Goal: Transaction & Acquisition: Book appointment/travel/reservation

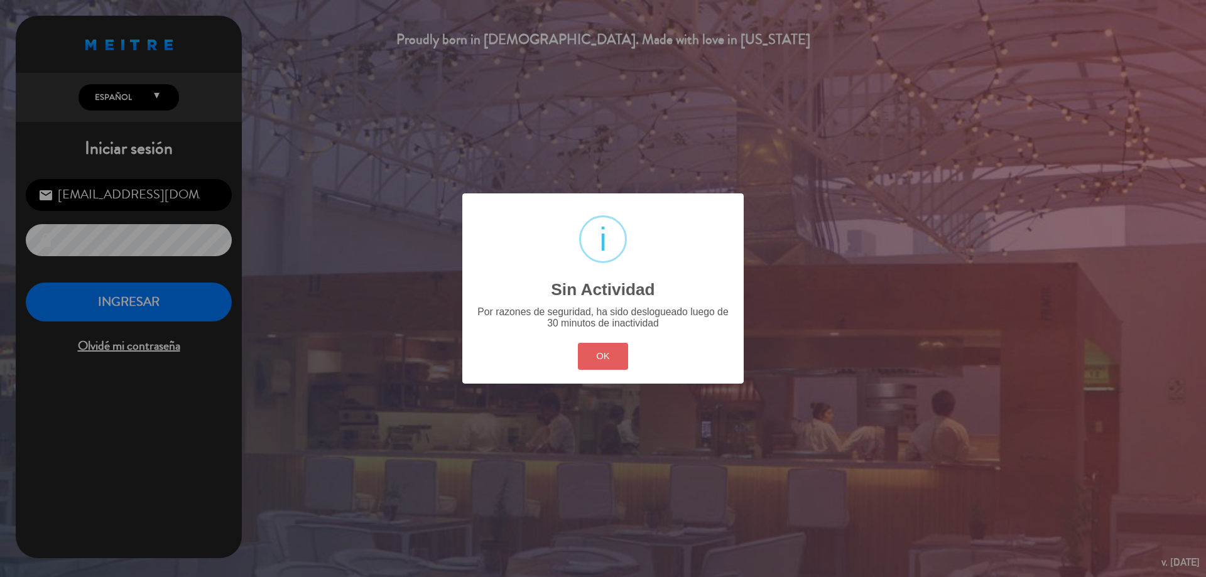
click at [624, 357] on button "OK" at bounding box center [603, 356] width 51 height 27
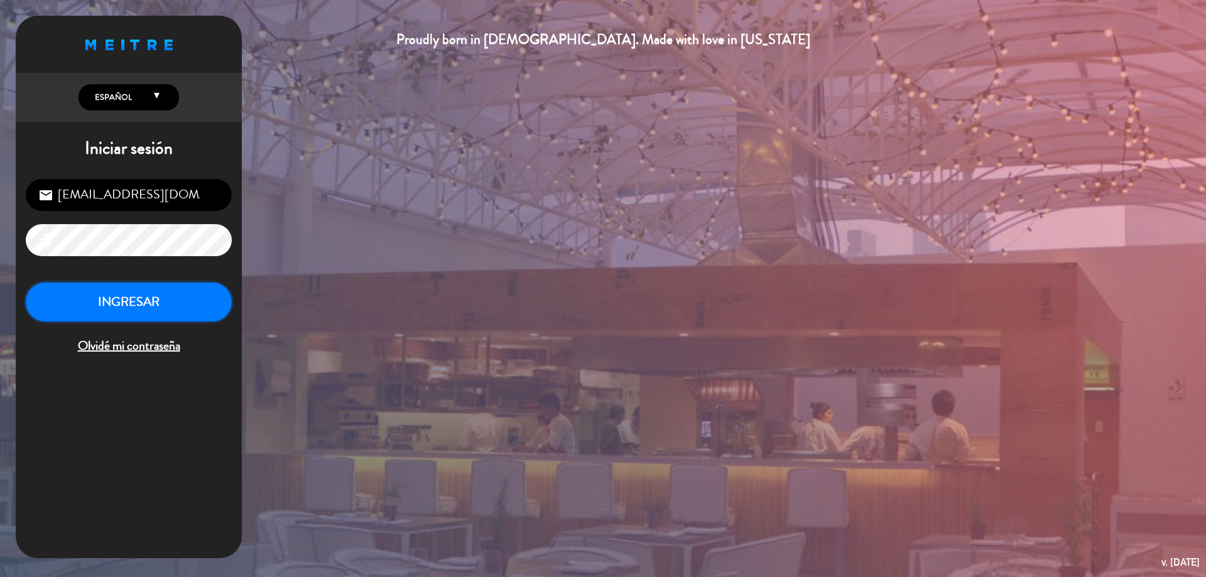
click at [188, 315] on button "INGRESAR" at bounding box center [129, 303] width 206 height 40
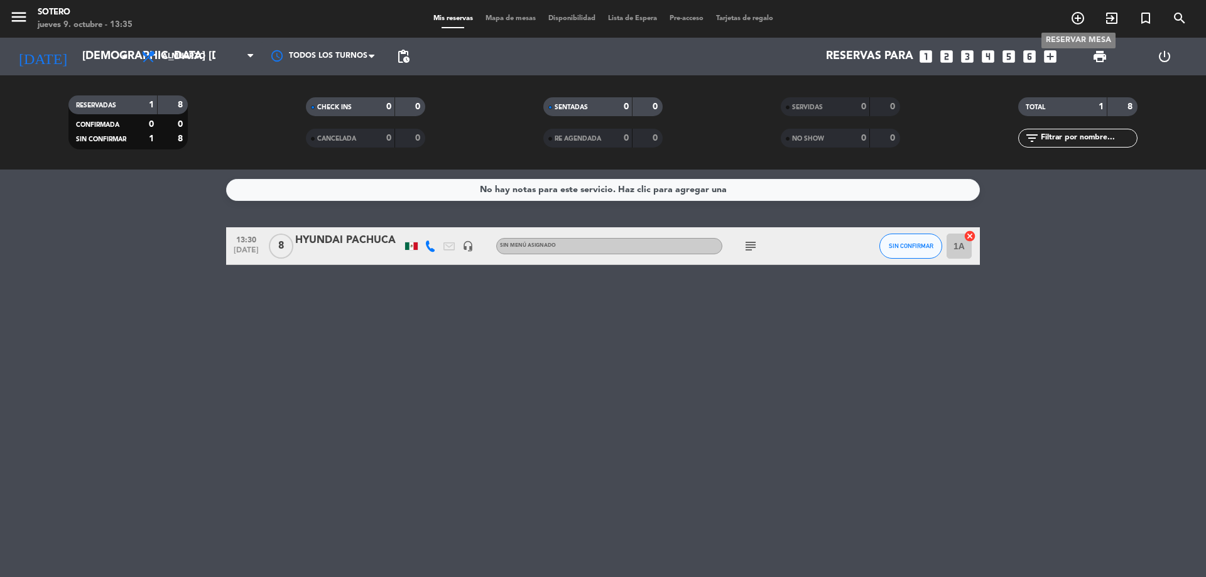
click at [1069, 19] on span "add_circle_outline" at bounding box center [1078, 18] width 34 height 21
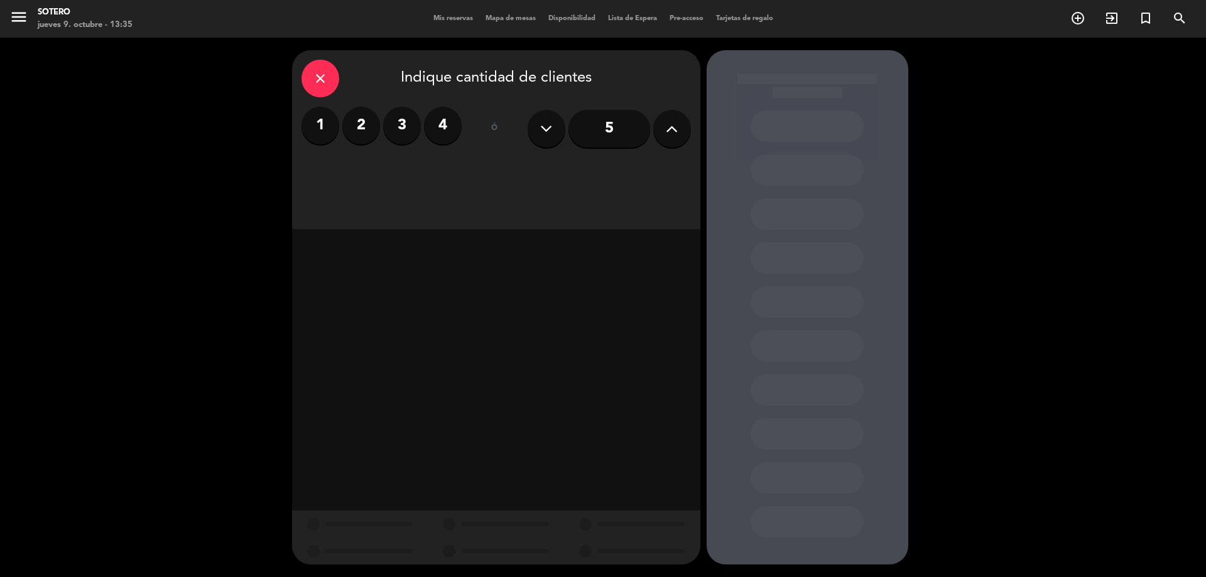
click at [580, 134] on input "5" at bounding box center [609, 129] width 82 height 38
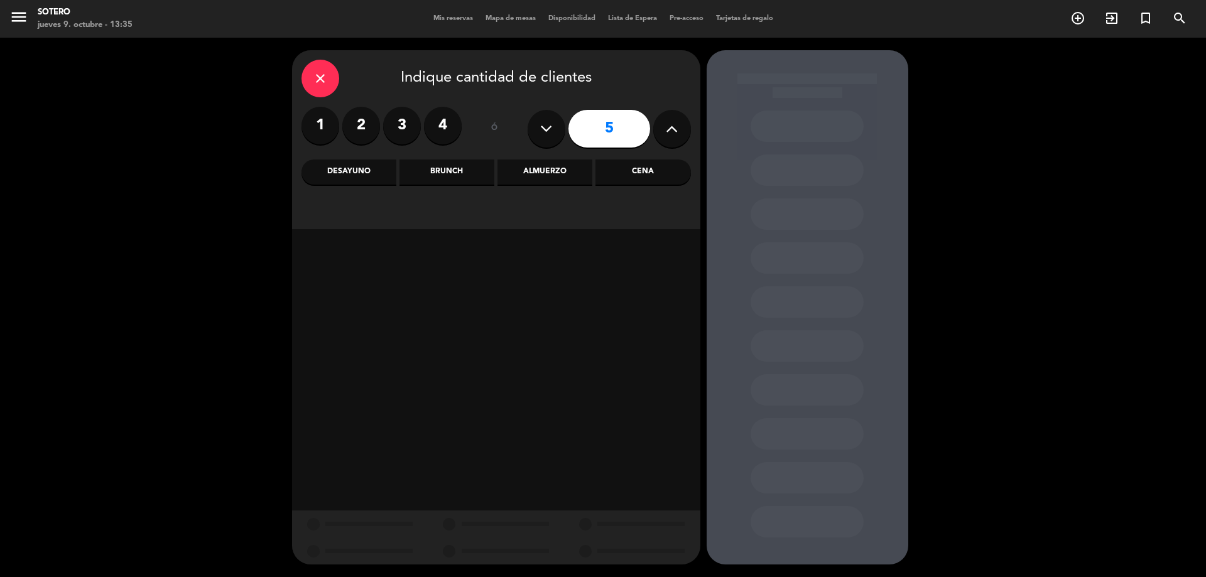
click at [478, 173] on div "Brunch" at bounding box center [446, 171] width 95 height 25
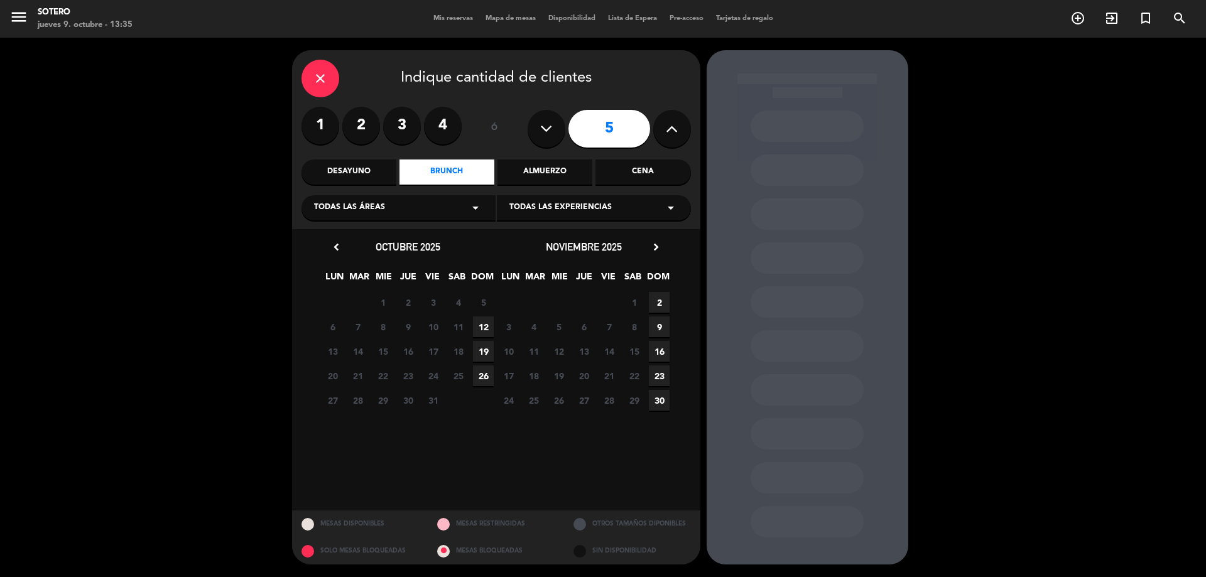
click at [482, 350] on span "19" at bounding box center [483, 351] width 21 height 21
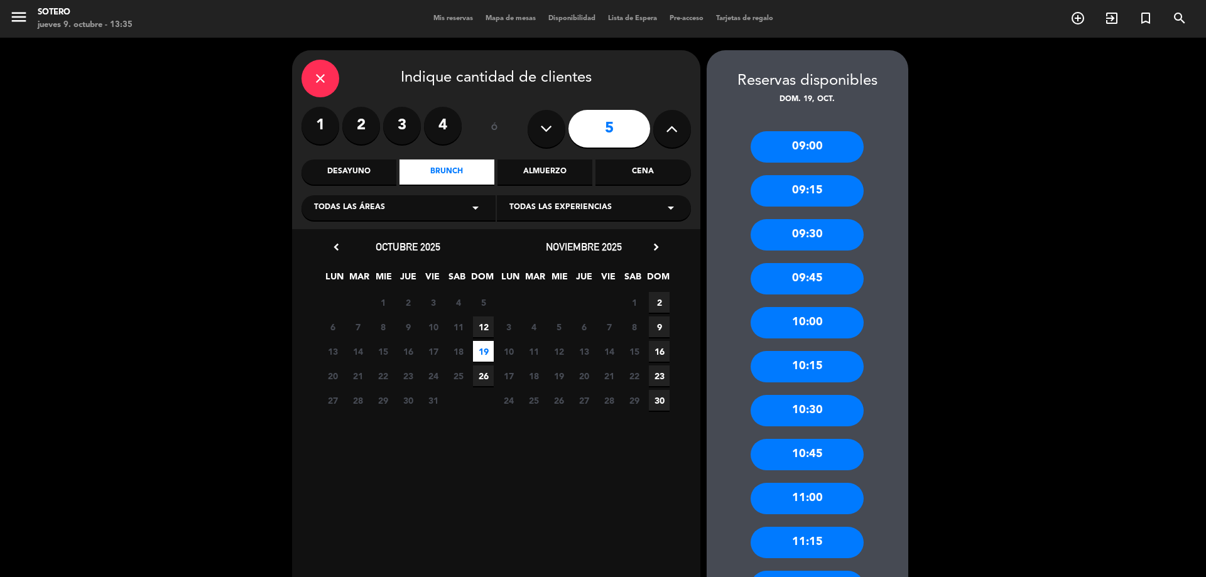
click at [792, 144] on div "09:00" at bounding box center [806, 146] width 113 height 31
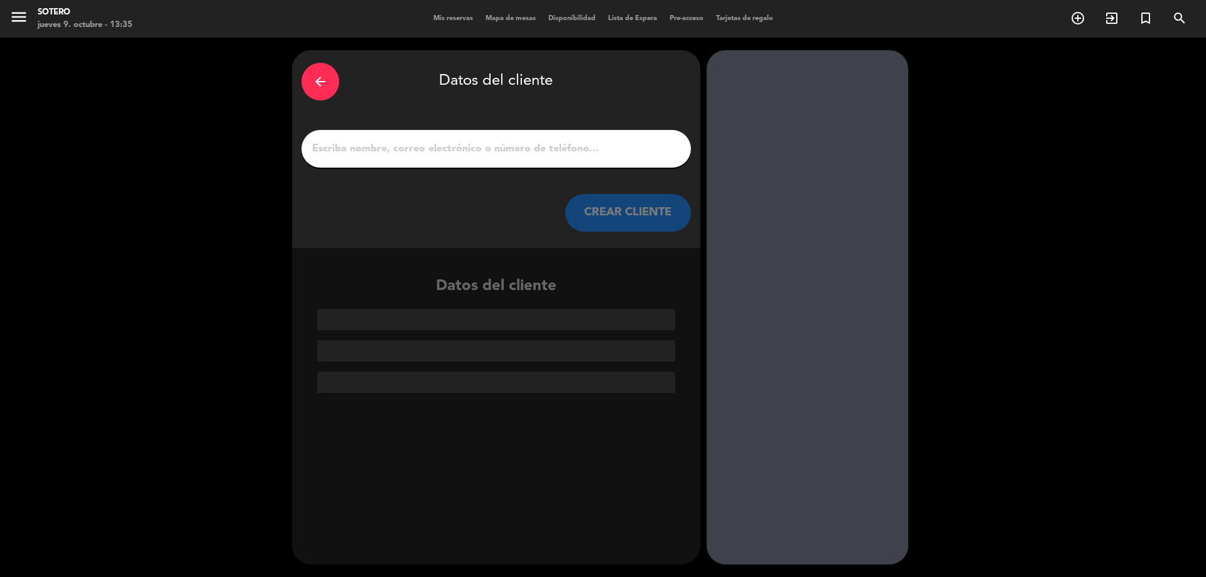
click at [615, 151] on input "1" at bounding box center [496, 149] width 370 height 18
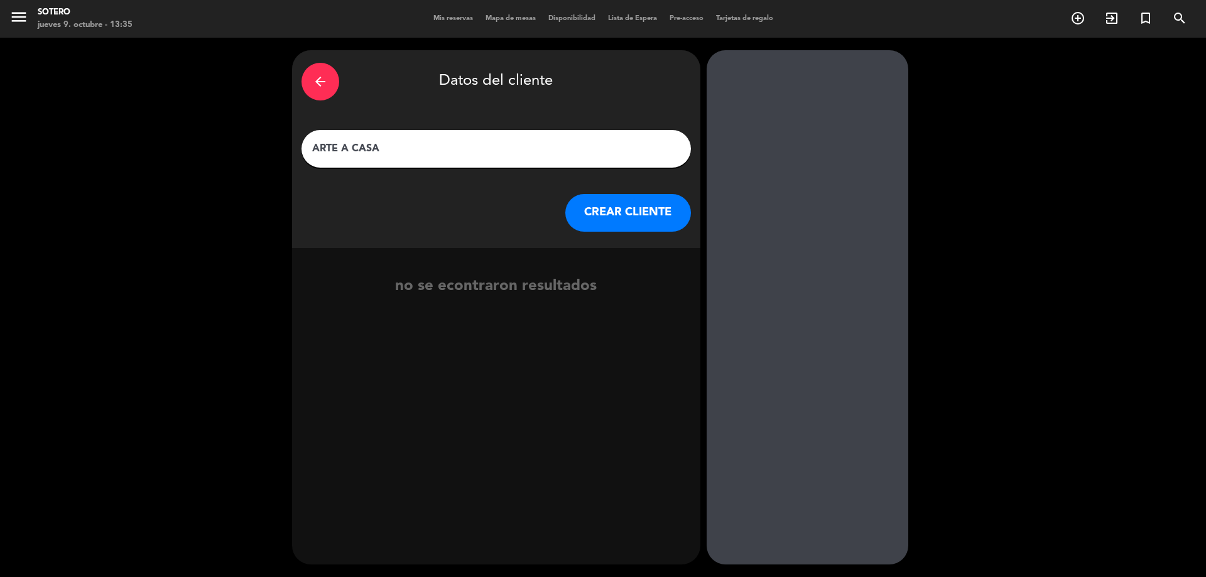
type input "ARTE A CASA"
click at [619, 197] on button "CREAR CLIENTE" at bounding box center [628, 213] width 126 height 38
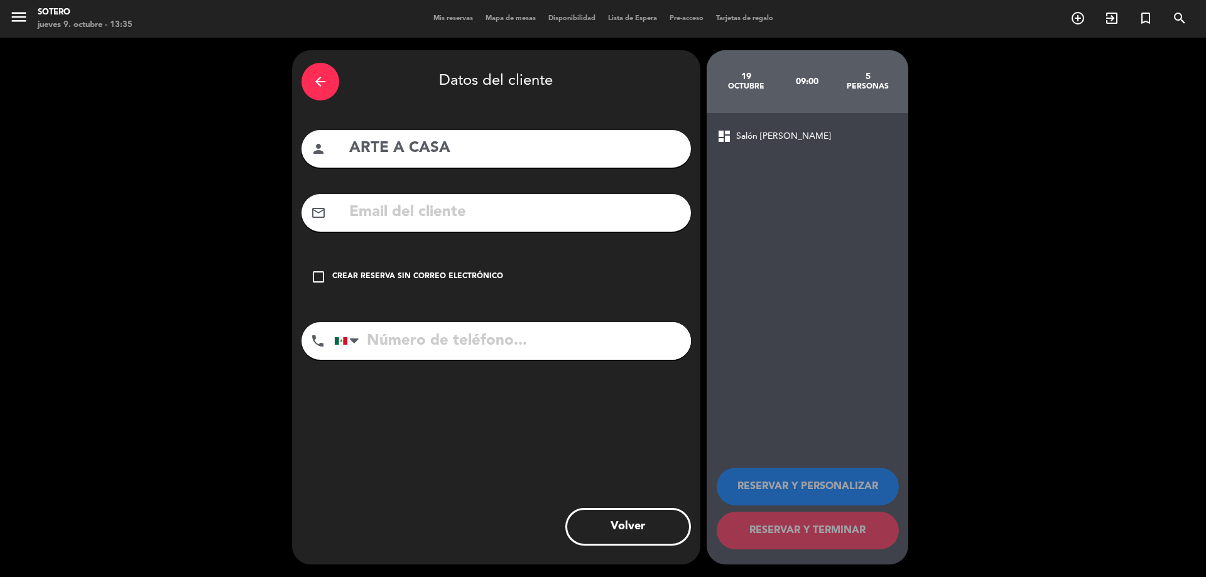
click at [325, 271] on icon "check_box_outline_blank" at bounding box center [318, 276] width 15 height 15
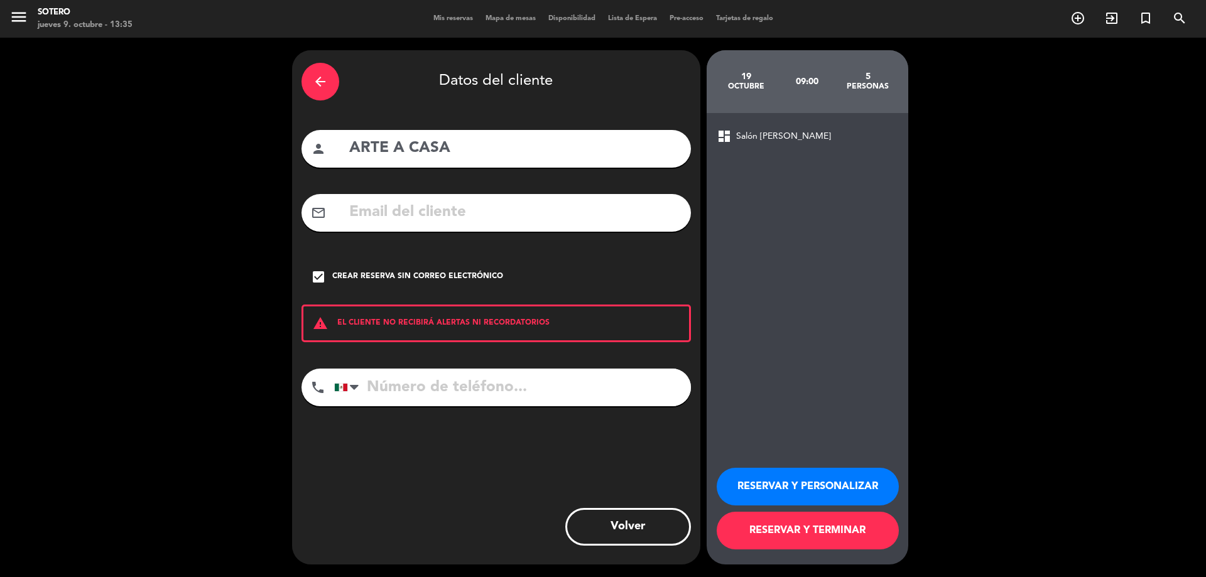
click at [537, 388] on input "tel" at bounding box center [512, 388] width 357 height 38
type input "7711444210"
click at [808, 479] on button "RESERVAR Y PERSONALIZAR" at bounding box center [807, 487] width 182 height 38
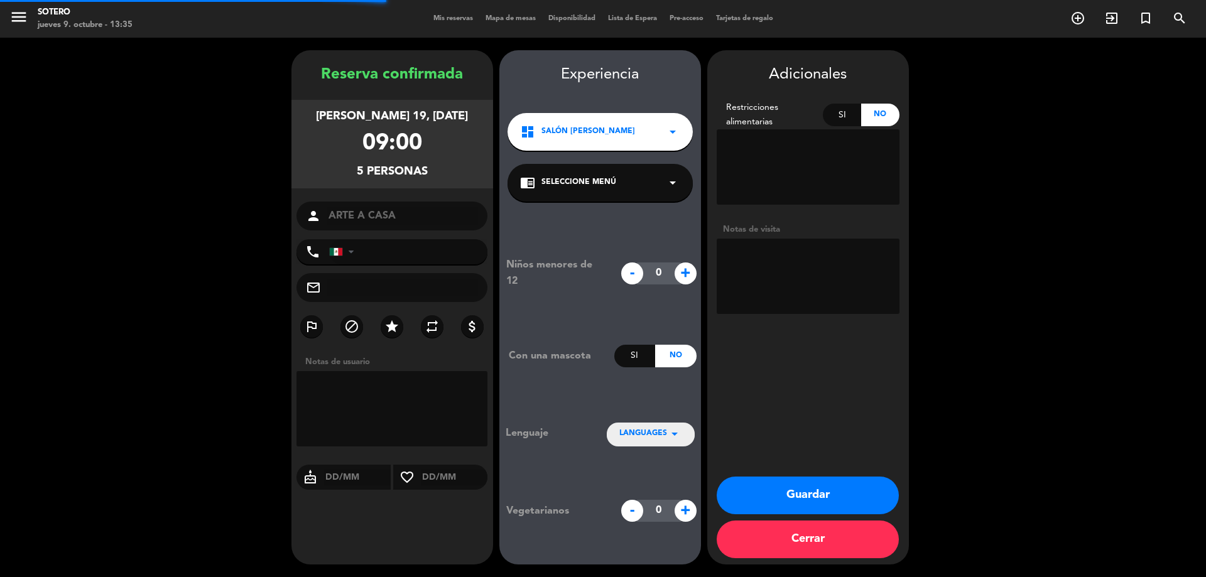
type input "[PHONE_NUMBER]"
click at [798, 262] on textarea at bounding box center [807, 276] width 183 height 75
type textarea "X"
type textarea "CORTESIA"
click at [832, 493] on button "Guardar" at bounding box center [807, 496] width 182 height 38
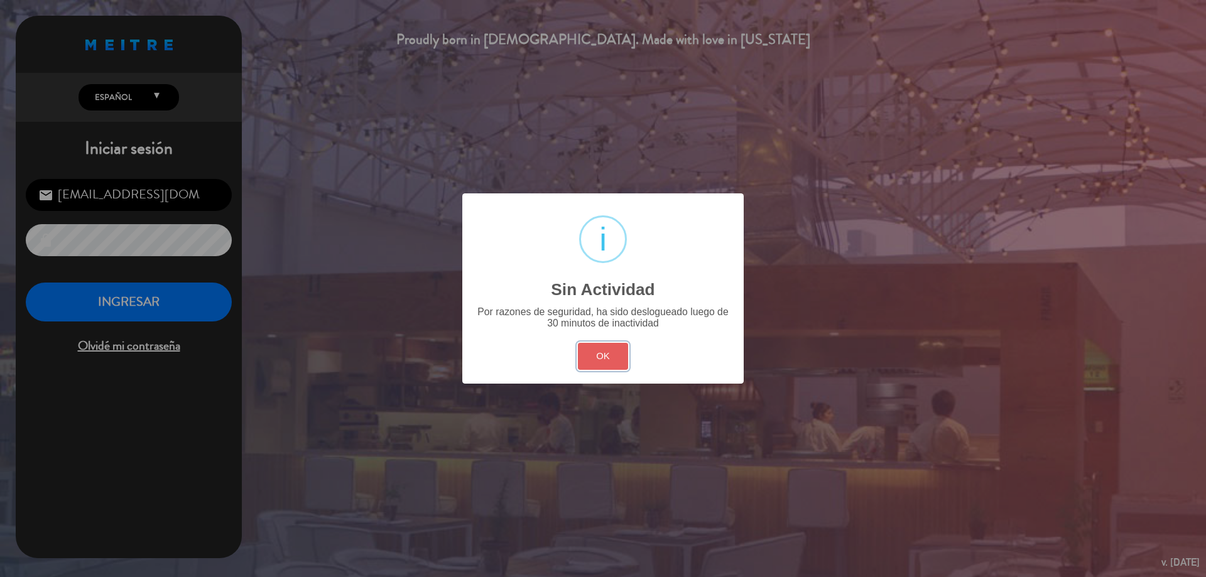
click at [616, 357] on button "OK" at bounding box center [603, 356] width 51 height 27
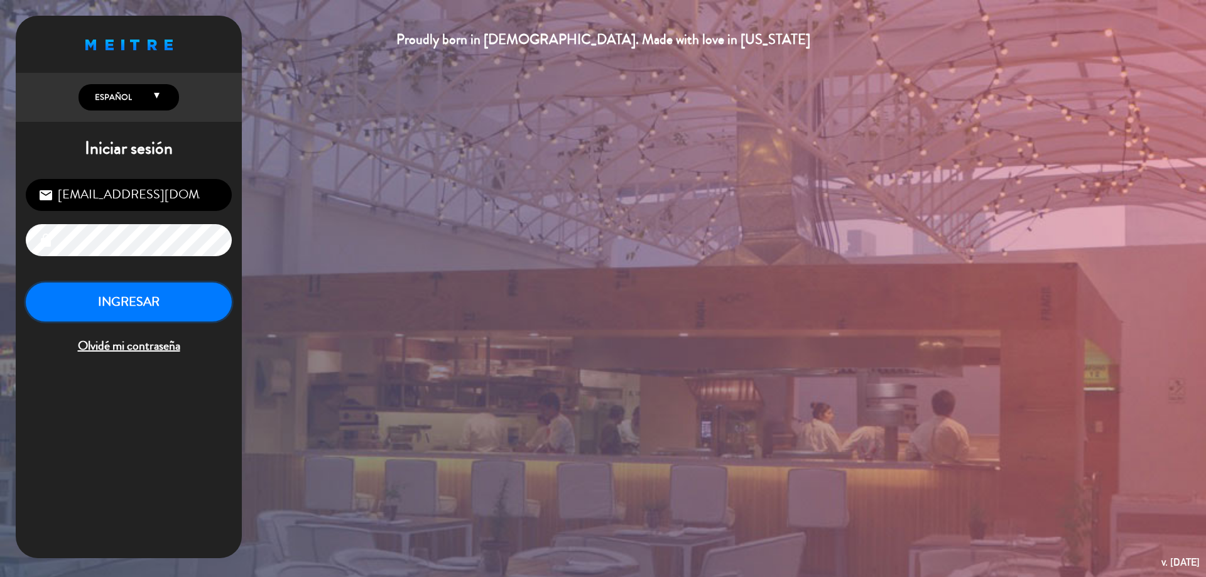
click at [184, 309] on button "INGRESAR" at bounding box center [129, 303] width 206 height 40
